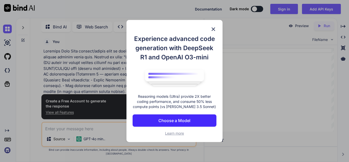
click at [210, 28] on img at bounding box center [213, 29] width 6 height 6
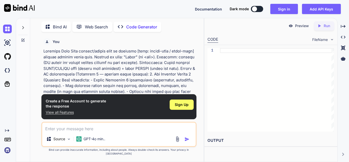
scroll to position [182, 0]
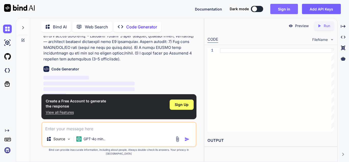
click at [282, 7] on button "Sign in" at bounding box center [284, 9] width 28 height 10
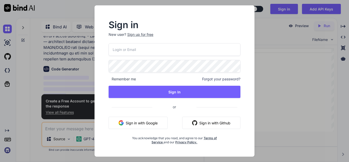
click at [147, 124] on button "Sign in with Google" at bounding box center [138, 123] width 59 height 12
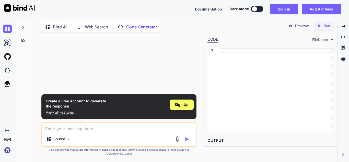
scroll to position [0, 0]
click at [260, 11] on button at bounding box center [257, 9] width 12 height 6
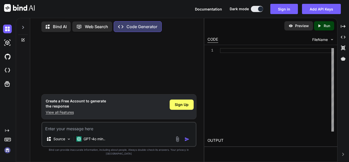
click at [260, 11] on div at bounding box center [260, 8] width 5 height 5
type textarea "x"
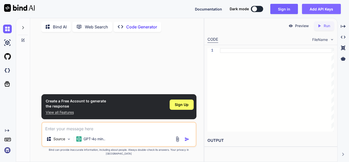
click at [317, 6] on button "Add API Keys" at bounding box center [321, 9] width 39 height 10
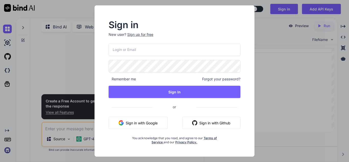
click at [144, 116] on div "Remember me Forgot your password? Sign In or Sign in with Google Sign in with G…" at bounding box center [175, 93] width 132 height 101
click at [143, 123] on button "Sign in with Google" at bounding box center [138, 123] width 59 height 12
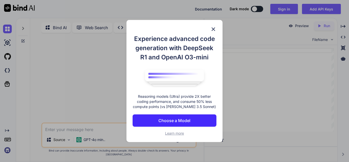
click at [215, 29] on img at bounding box center [213, 29] width 6 height 6
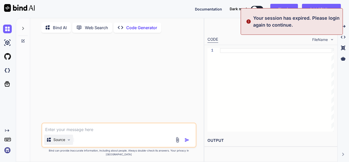
click at [70, 142] on img at bounding box center [69, 140] width 4 height 4
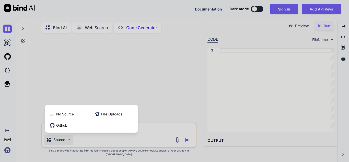
click at [113, 93] on div at bounding box center [174, 81] width 349 height 162
type textarea "x"
